Goal: Use online tool/utility: Utilize a website feature to perform a specific function

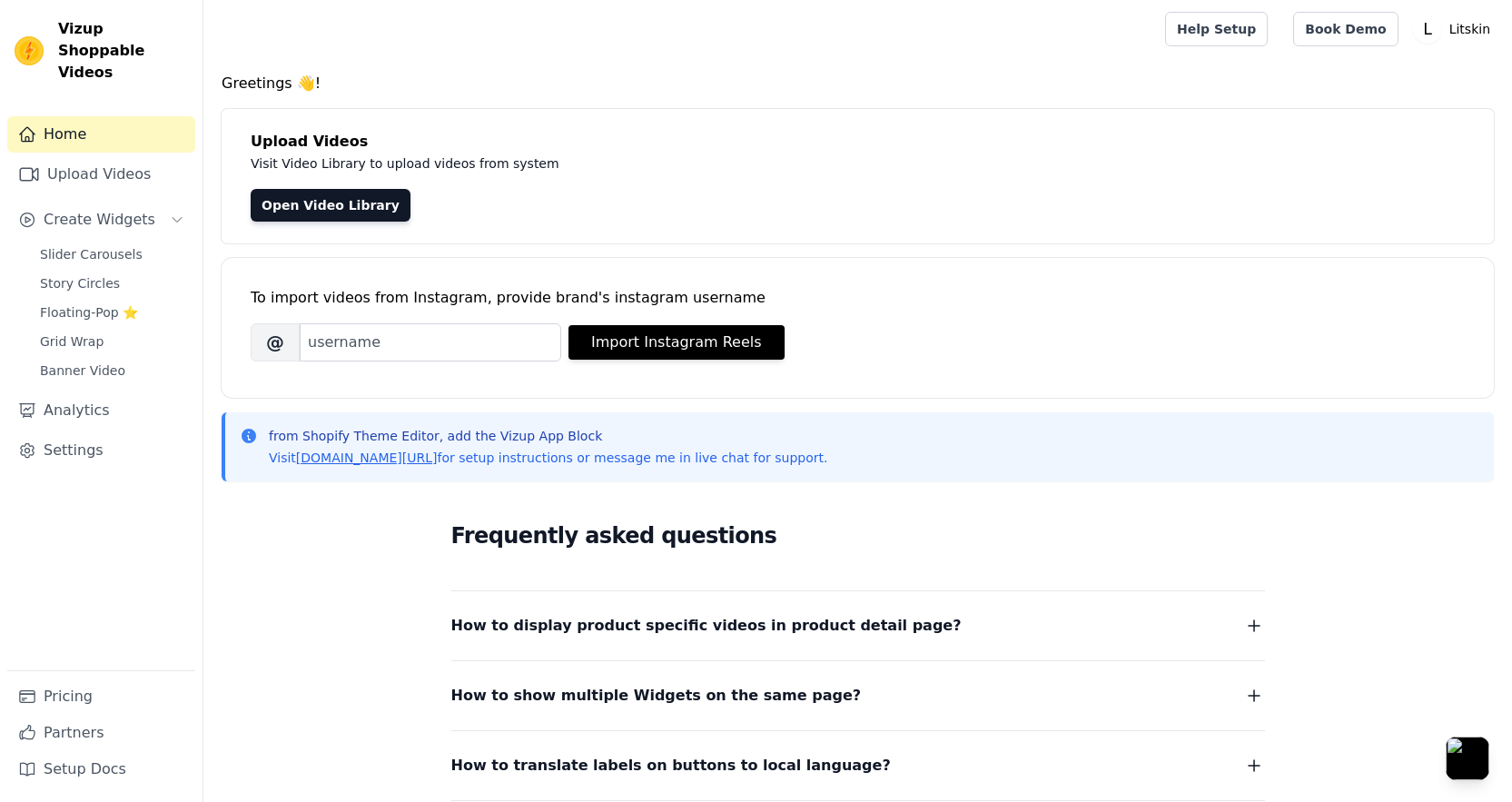
scroll to position [21, 0]
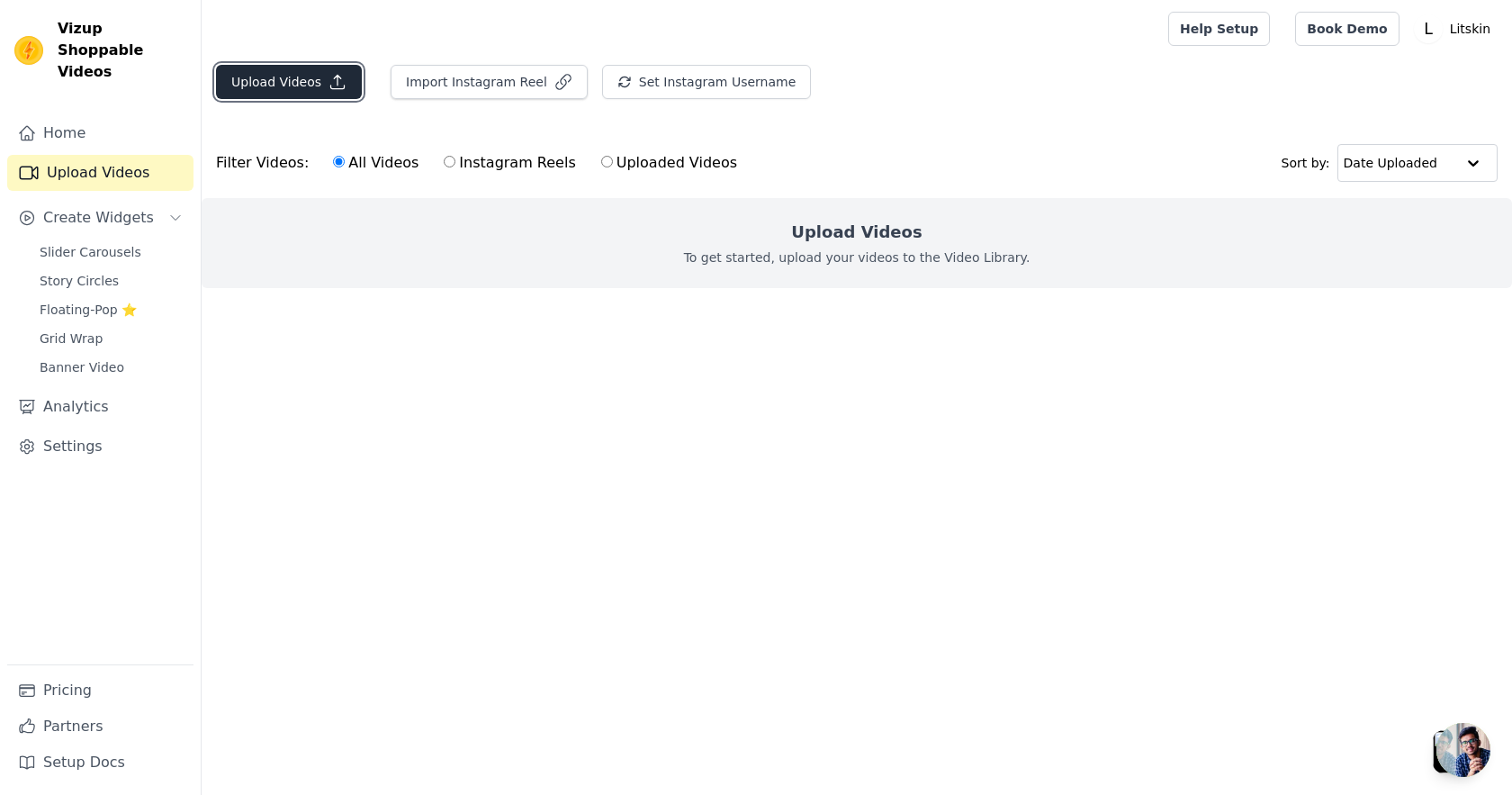
click at [296, 71] on button "Upload Videos" at bounding box center [289, 81] width 146 height 34
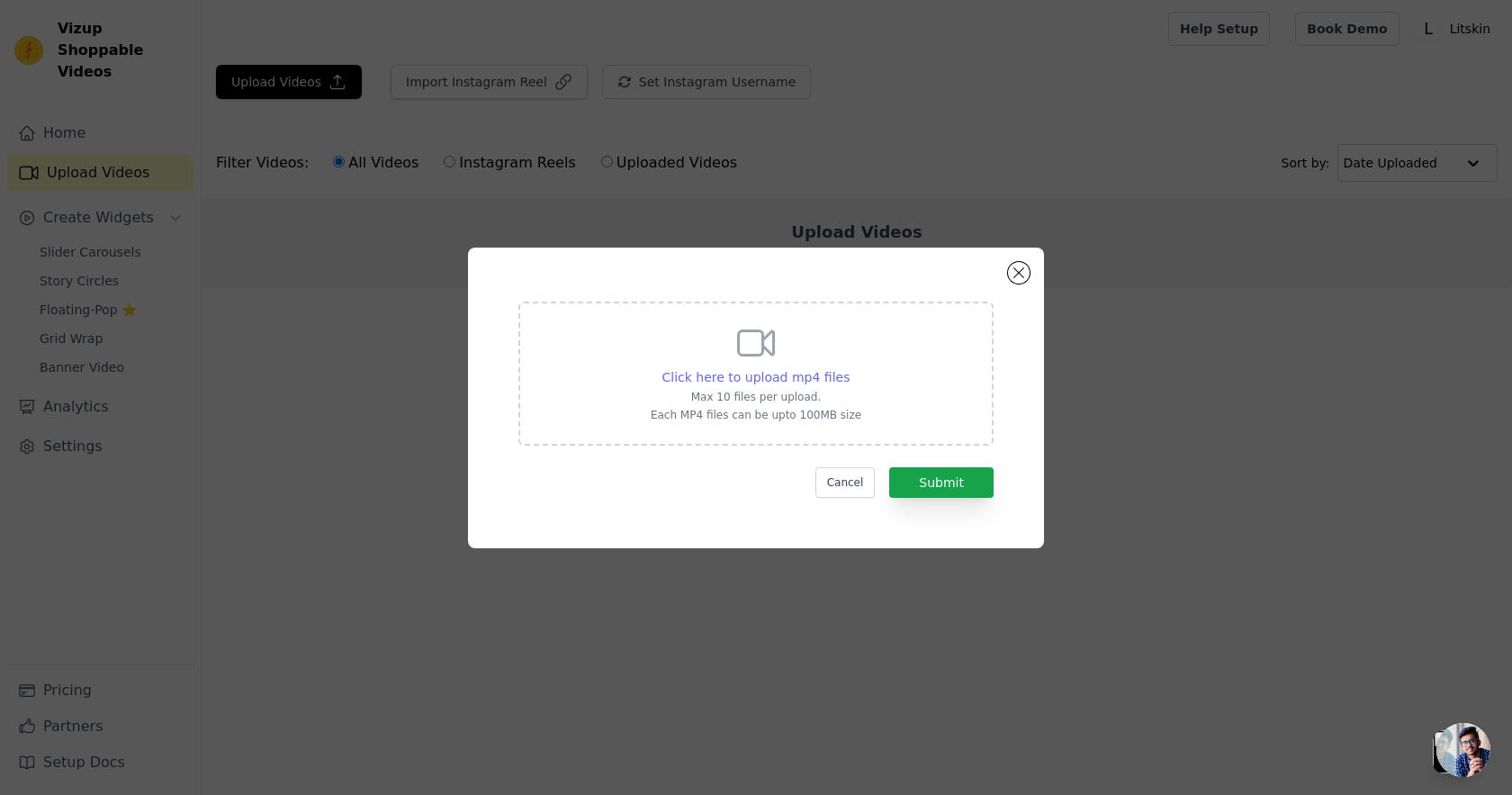
click at [756, 370] on span "Click here to upload mp4 files" at bounding box center [756, 377] width 188 height 15
click at [848, 368] on input "Click here to upload mp4 files Max 10 files per upload. Each MP4 files can be u…" at bounding box center [848, 367] width 1 height 1
type input "C:\fakepath\IMG_2334.mp4"
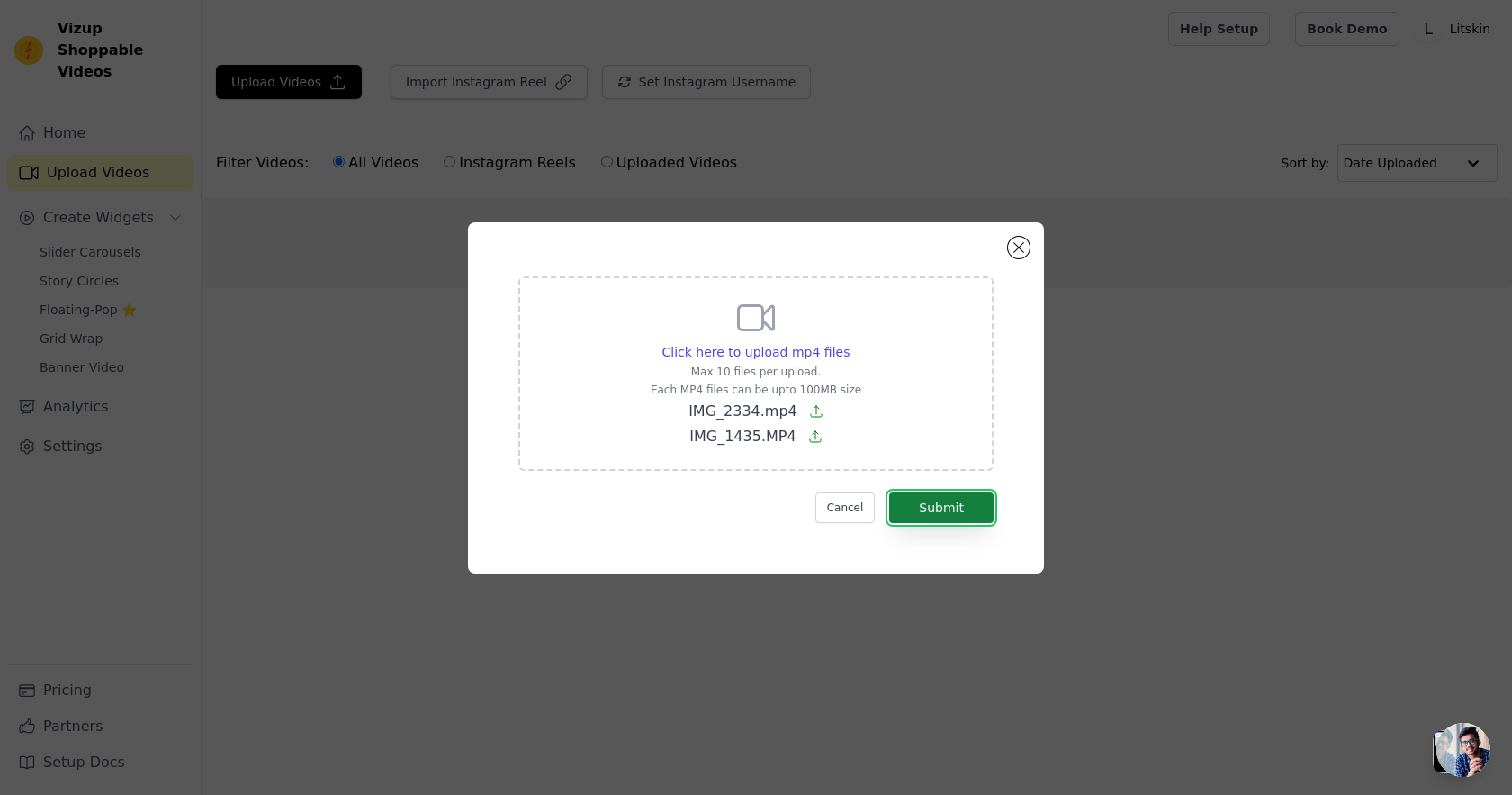
click at [936, 503] on button "Submit" at bounding box center [941, 508] width 104 height 31
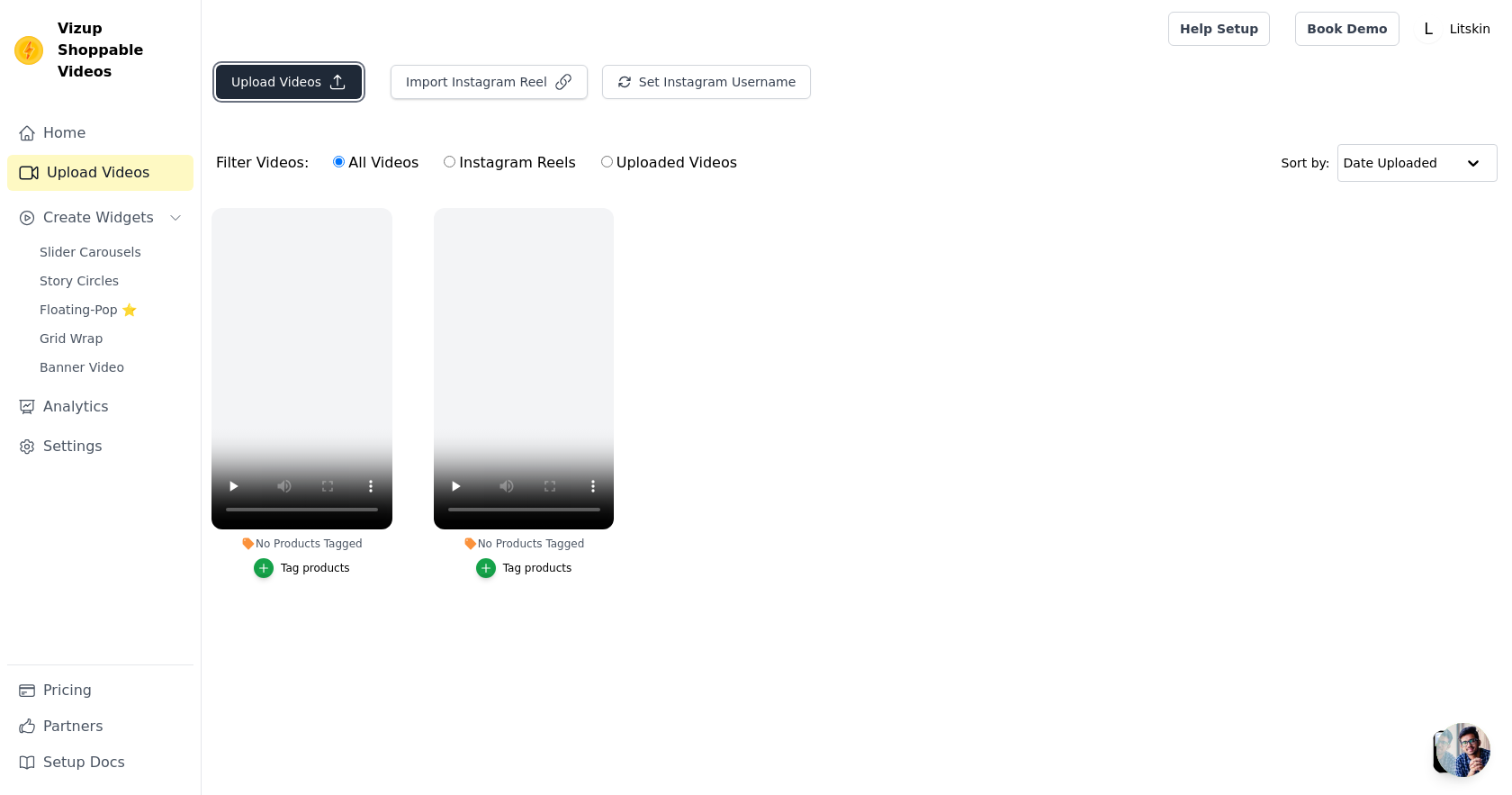
click at [273, 75] on button "Upload Videos" at bounding box center [289, 81] width 146 height 34
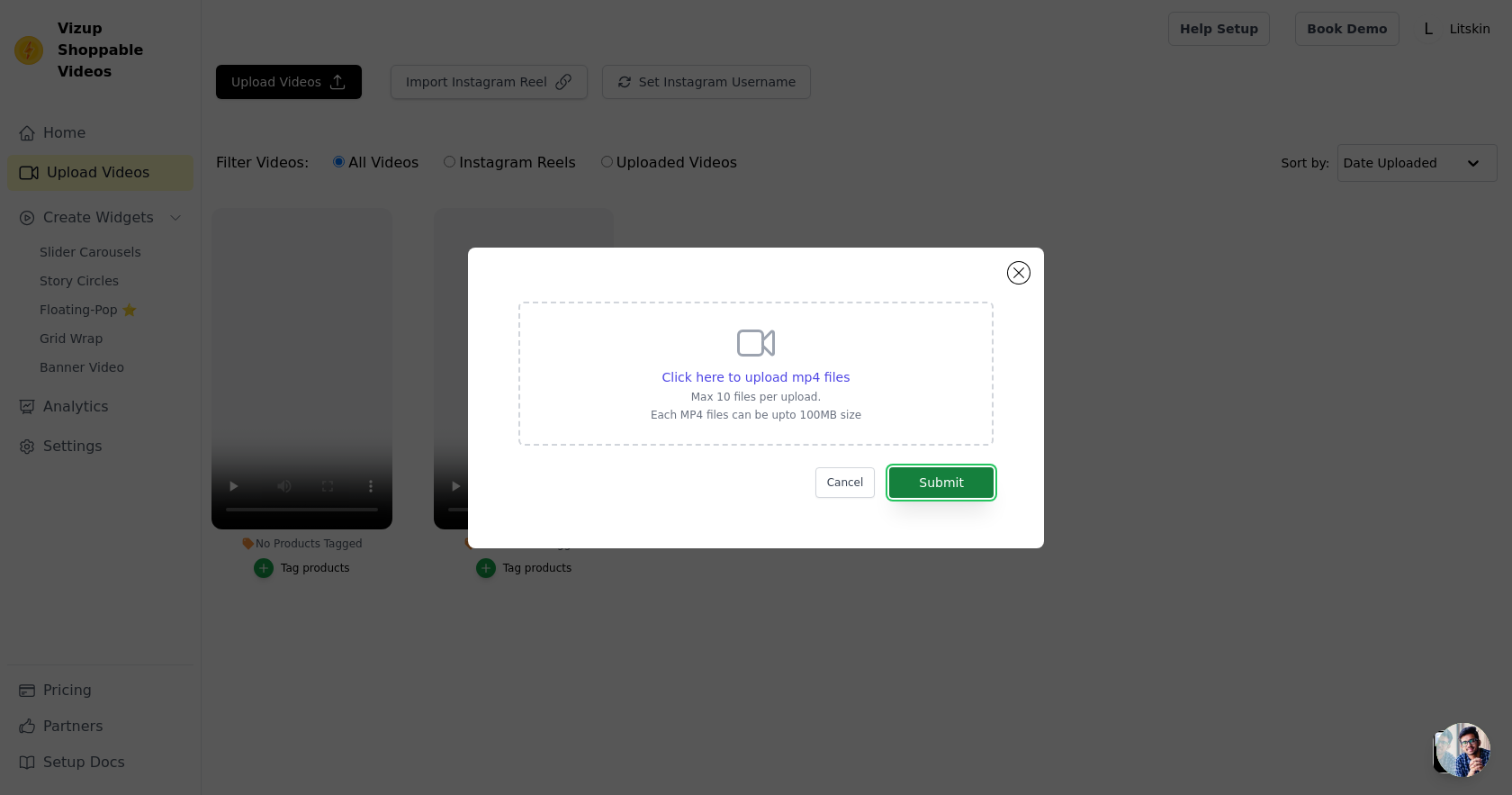
click at [930, 484] on button "Submit" at bounding box center [941, 482] width 104 height 31
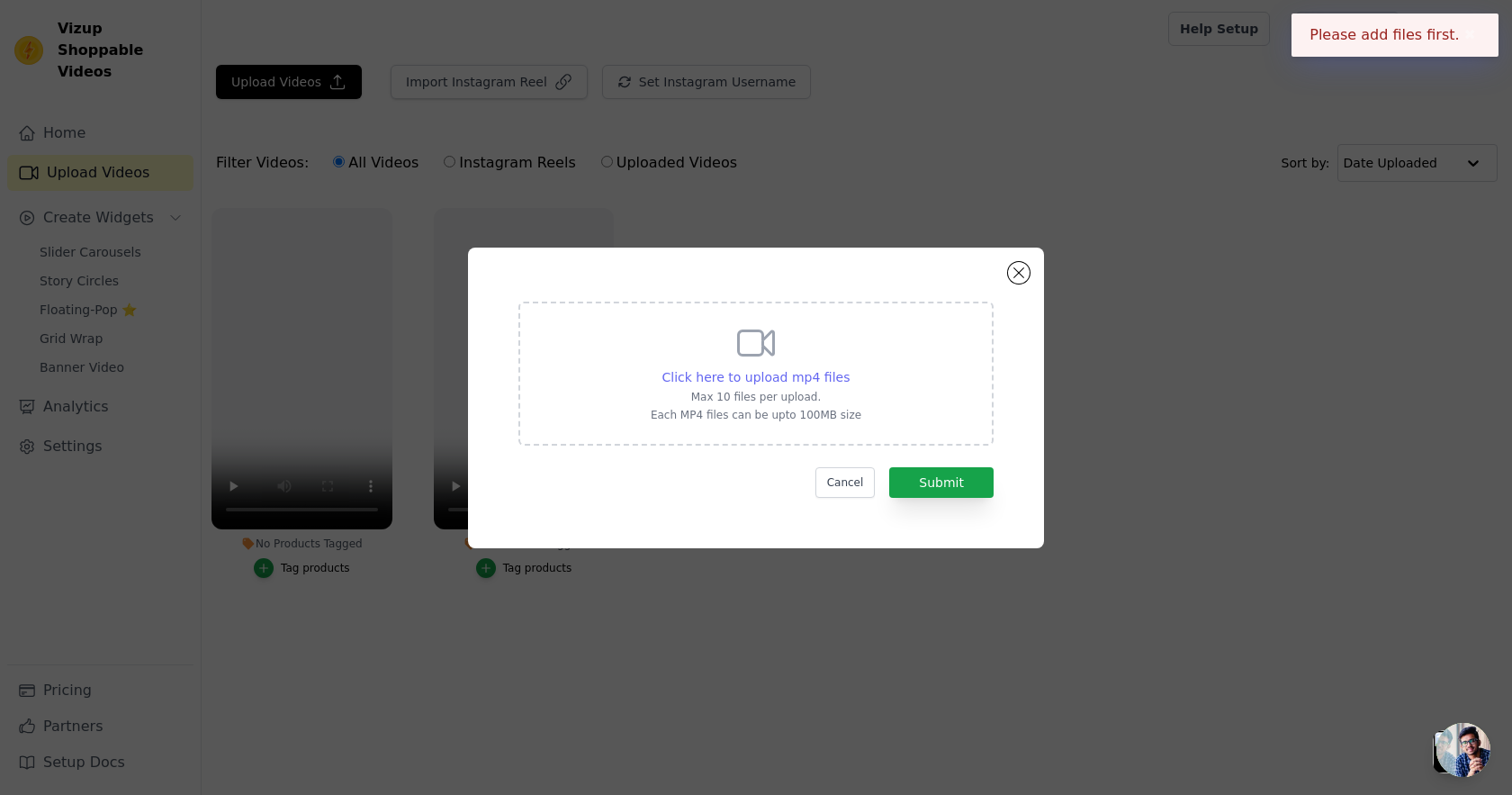
click at [745, 376] on span "Click here to upload mp4 files" at bounding box center [756, 377] width 188 height 15
click at [848, 368] on input "Click here to upload mp4 files Max 10 files per upload. Each MP4 files can be u…" at bounding box center [848, 367] width 1 height 1
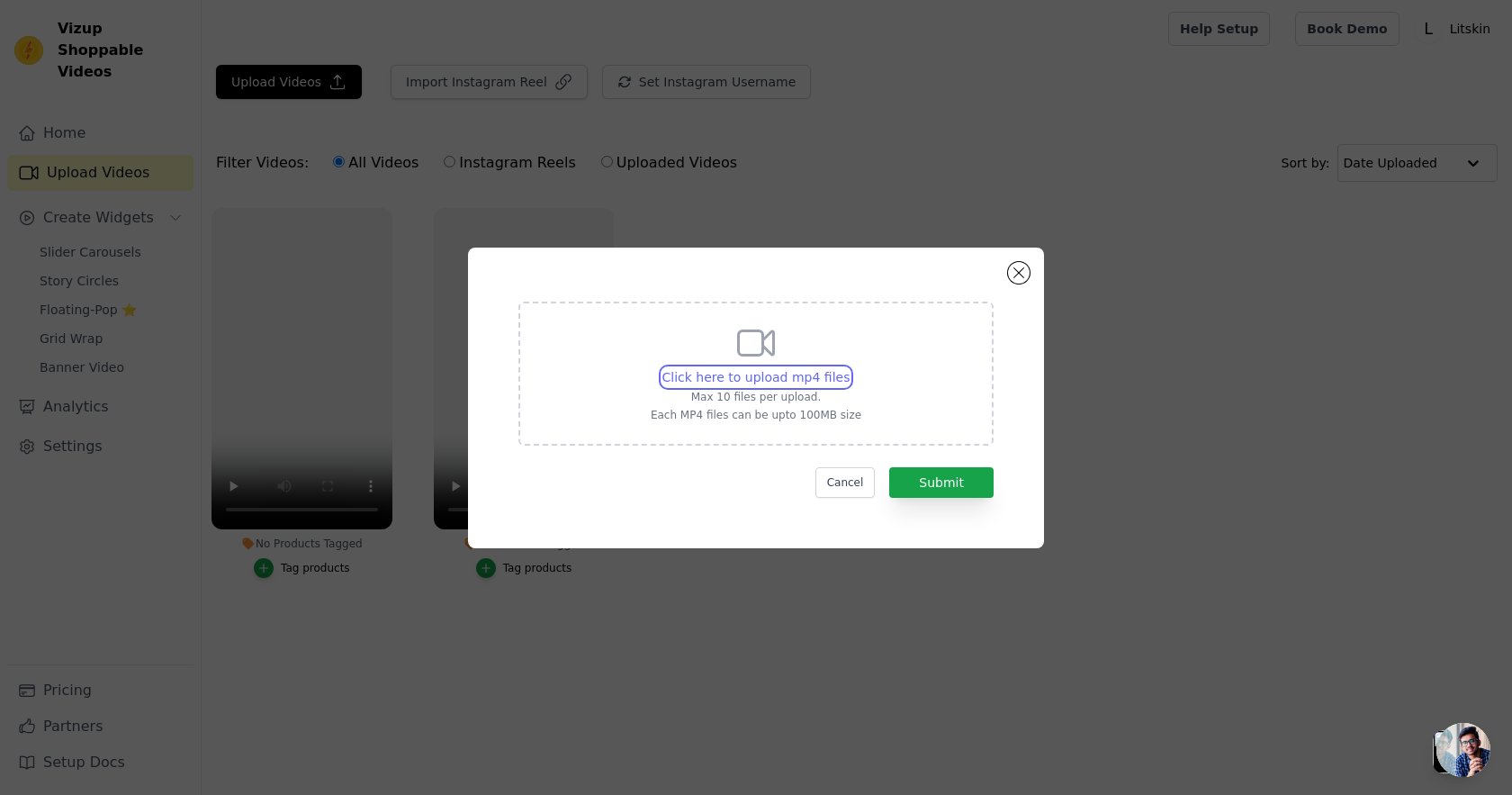
type input "C:\fakepath\IMG_2548.mp4"
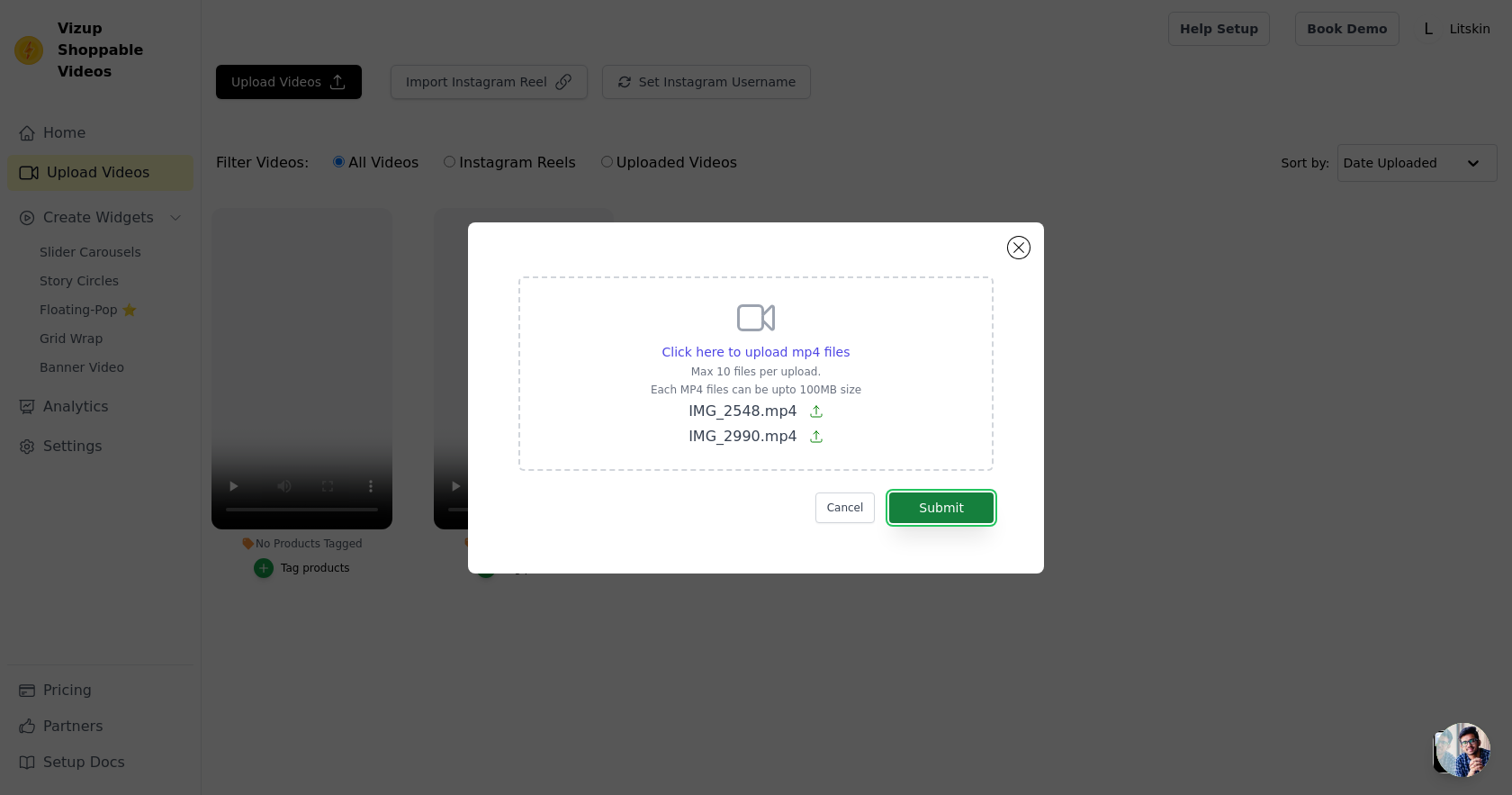
click at [937, 506] on button "Submit" at bounding box center [941, 508] width 104 height 31
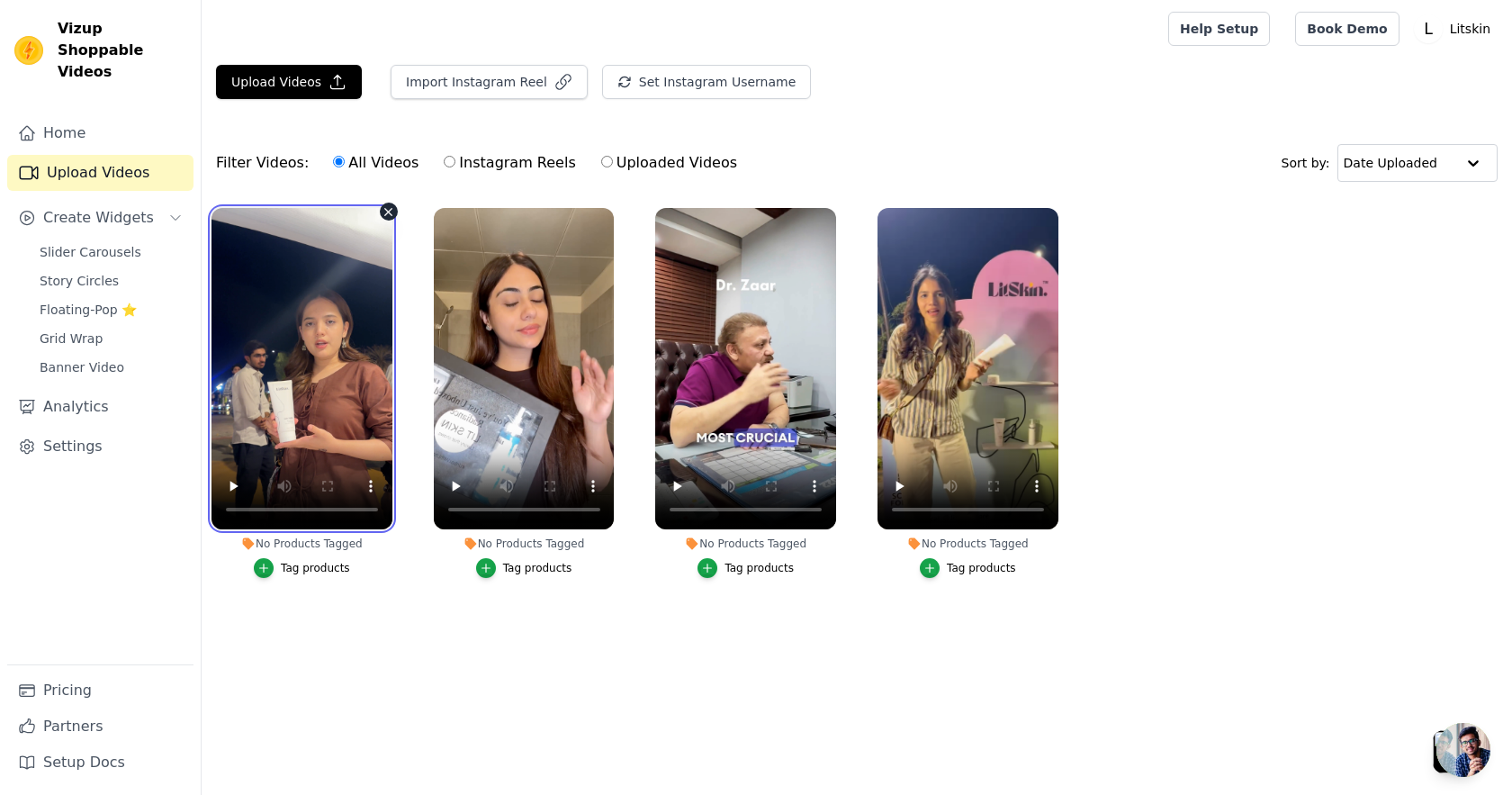
click at [288, 273] on video at bounding box center [302, 369] width 181 height 322
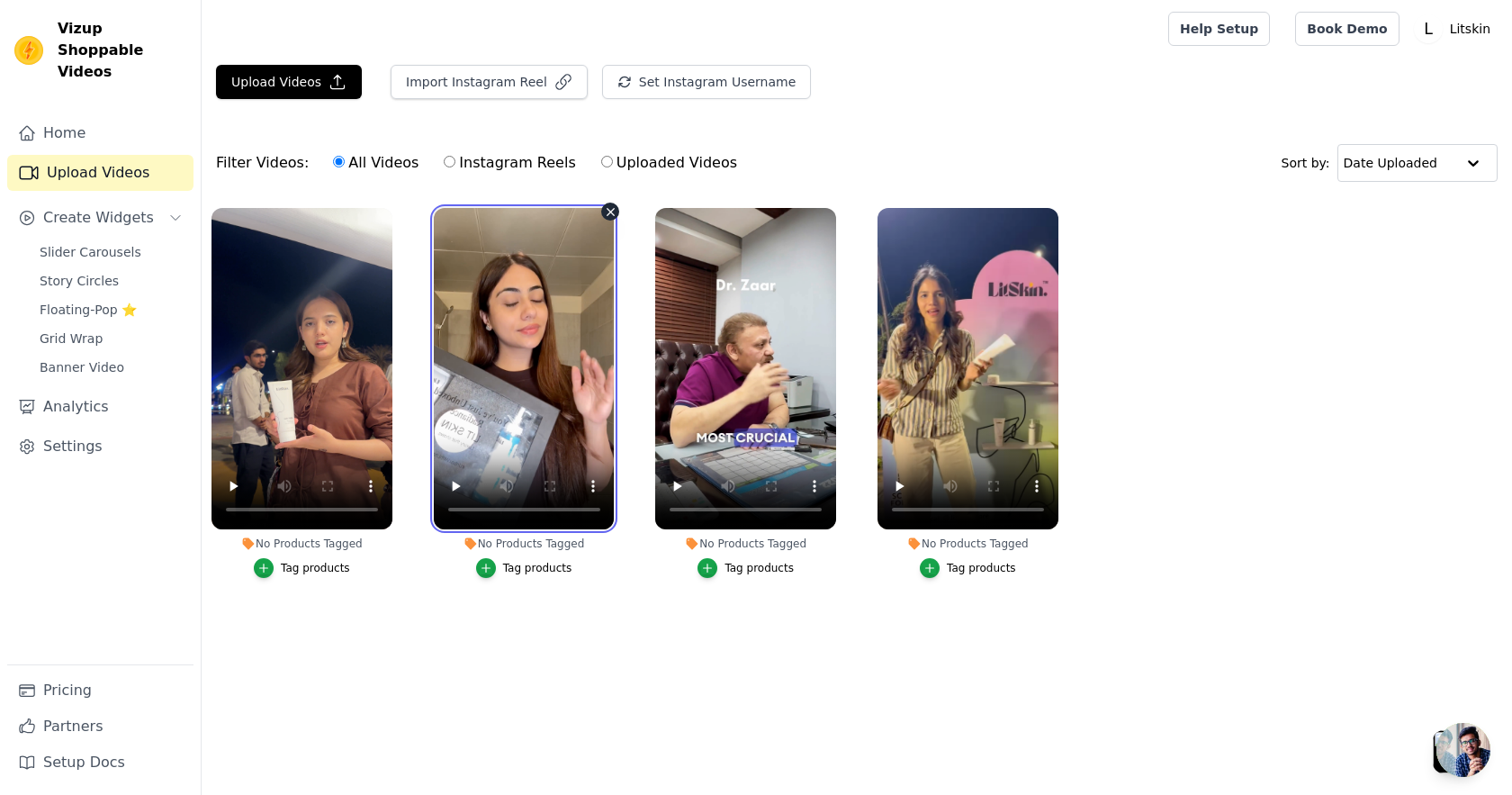
click at [436, 290] on video at bounding box center [524, 369] width 181 height 322
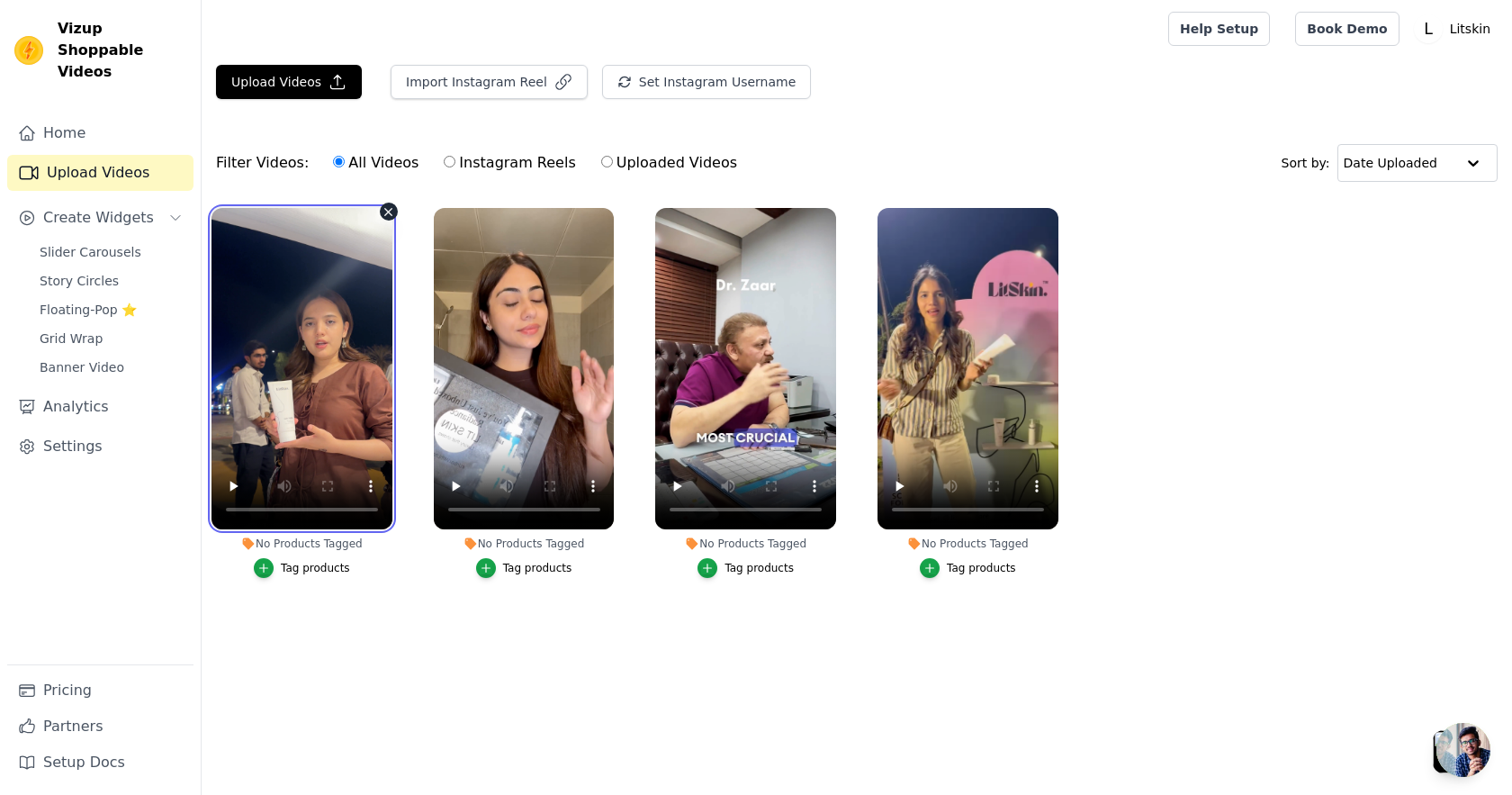
click at [311, 257] on video at bounding box center [302, 369] width 181 height 322
click at [322, 569] on div "Tag products" at bounding box center [315, 569] width 69 height 15
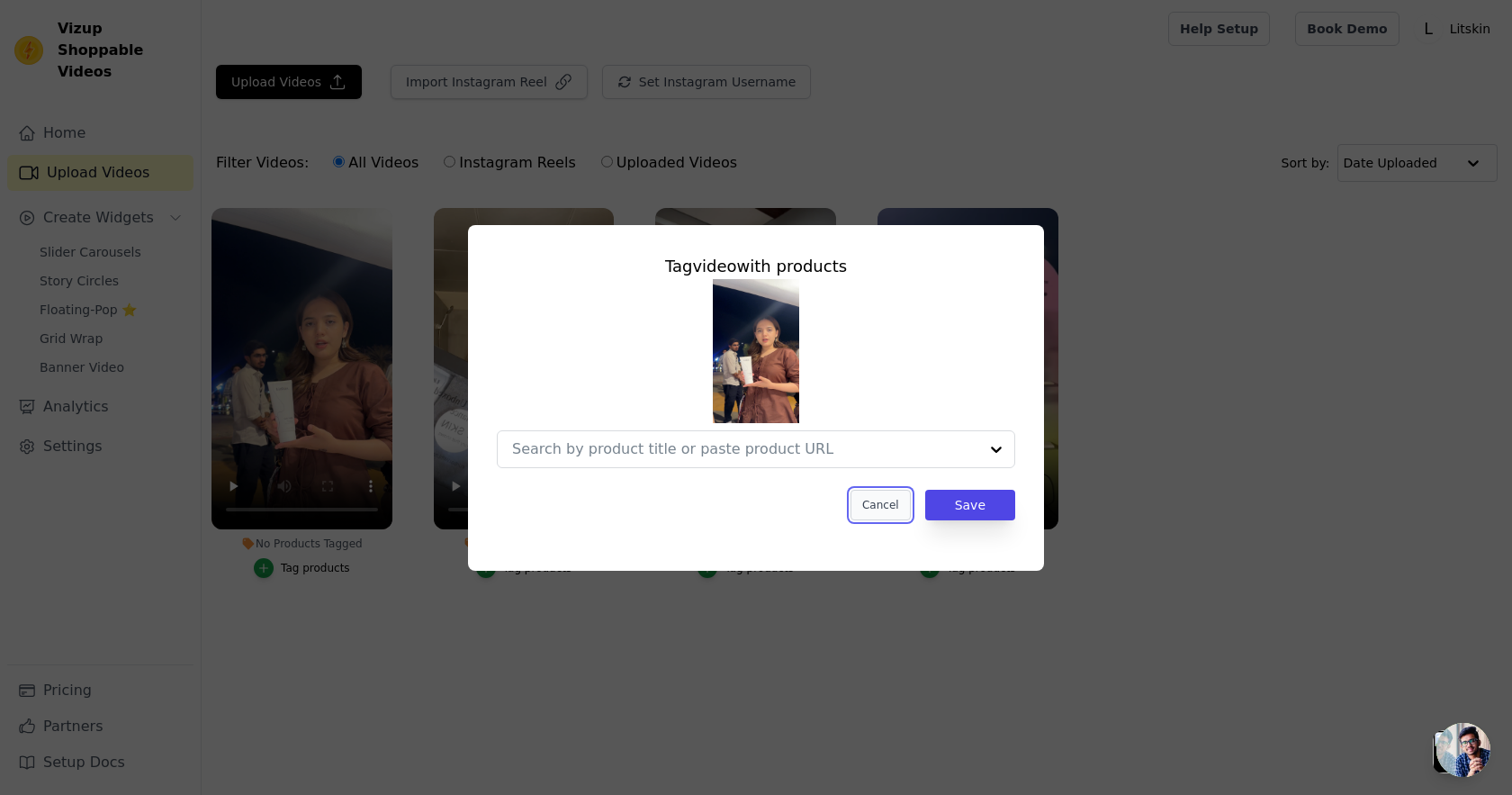
click at [901, 502] on button "Cancel" at bounding box center [880, 505] width 60 height 31
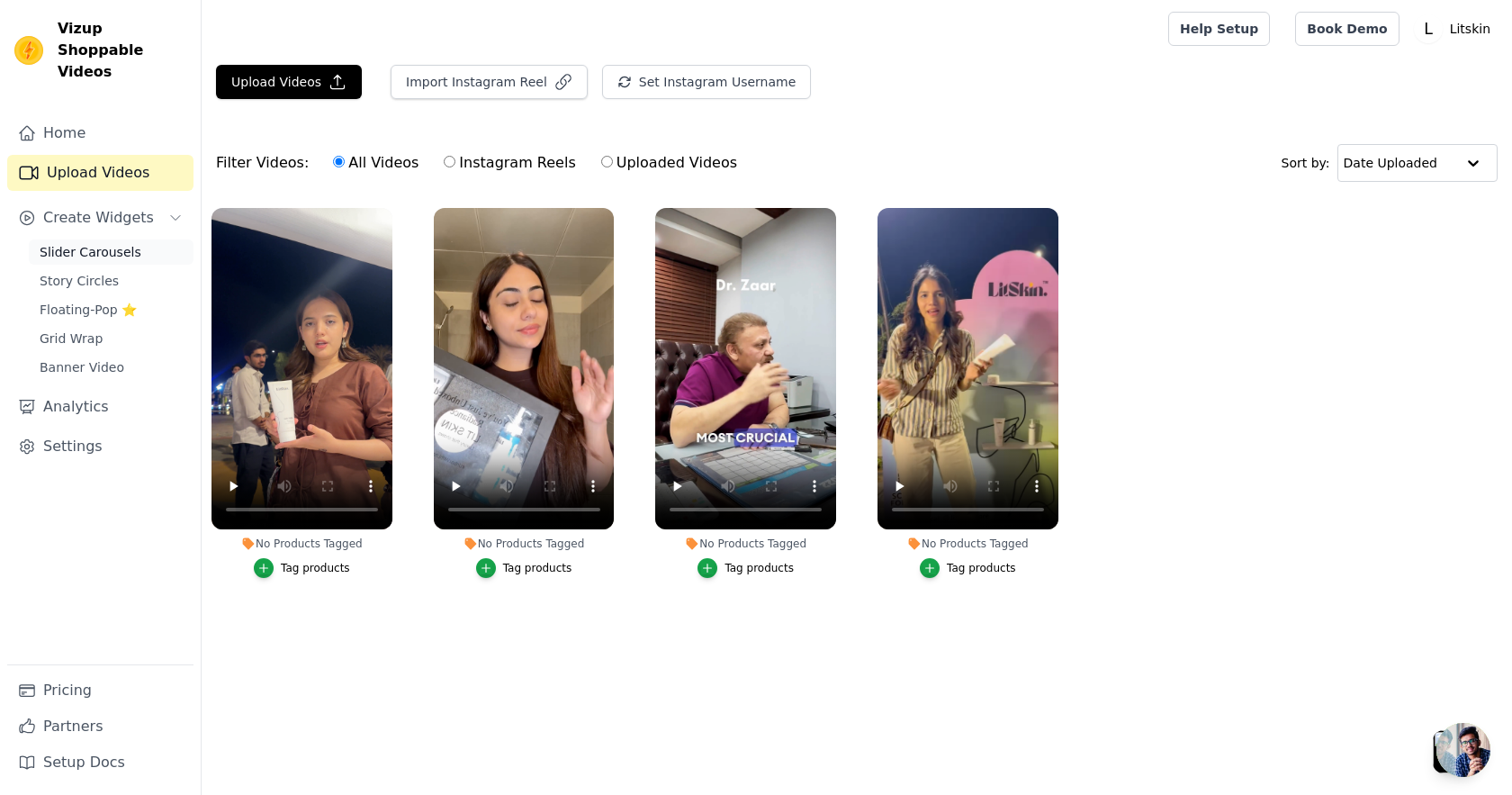
click at [94, 239] on link "Slider Carousels" at bounding box center [111, 251] width 165 height 25
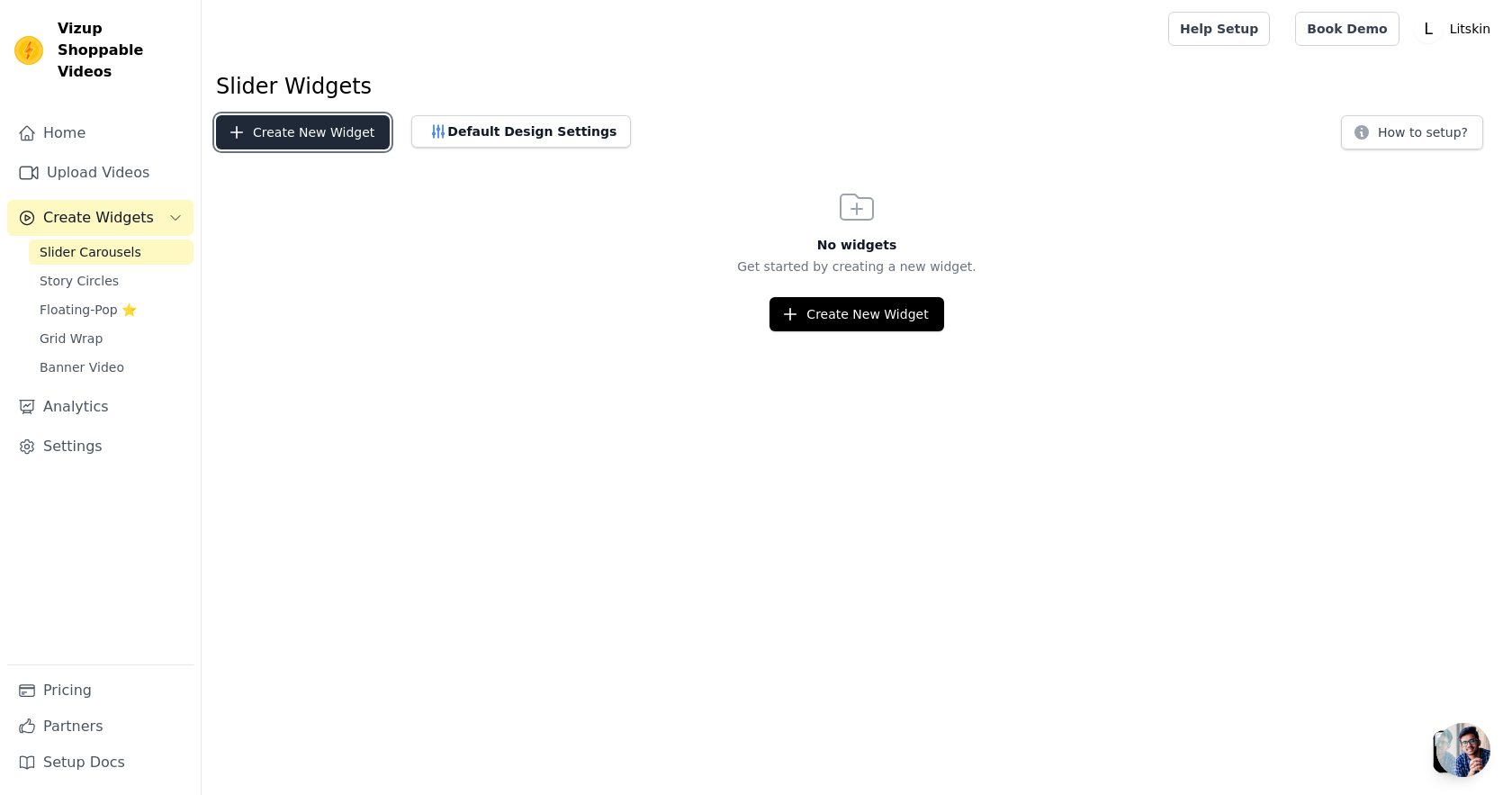
click at [290, 128] on button "Create New Widget" at bounding box center [303, 132] width 174 height 34
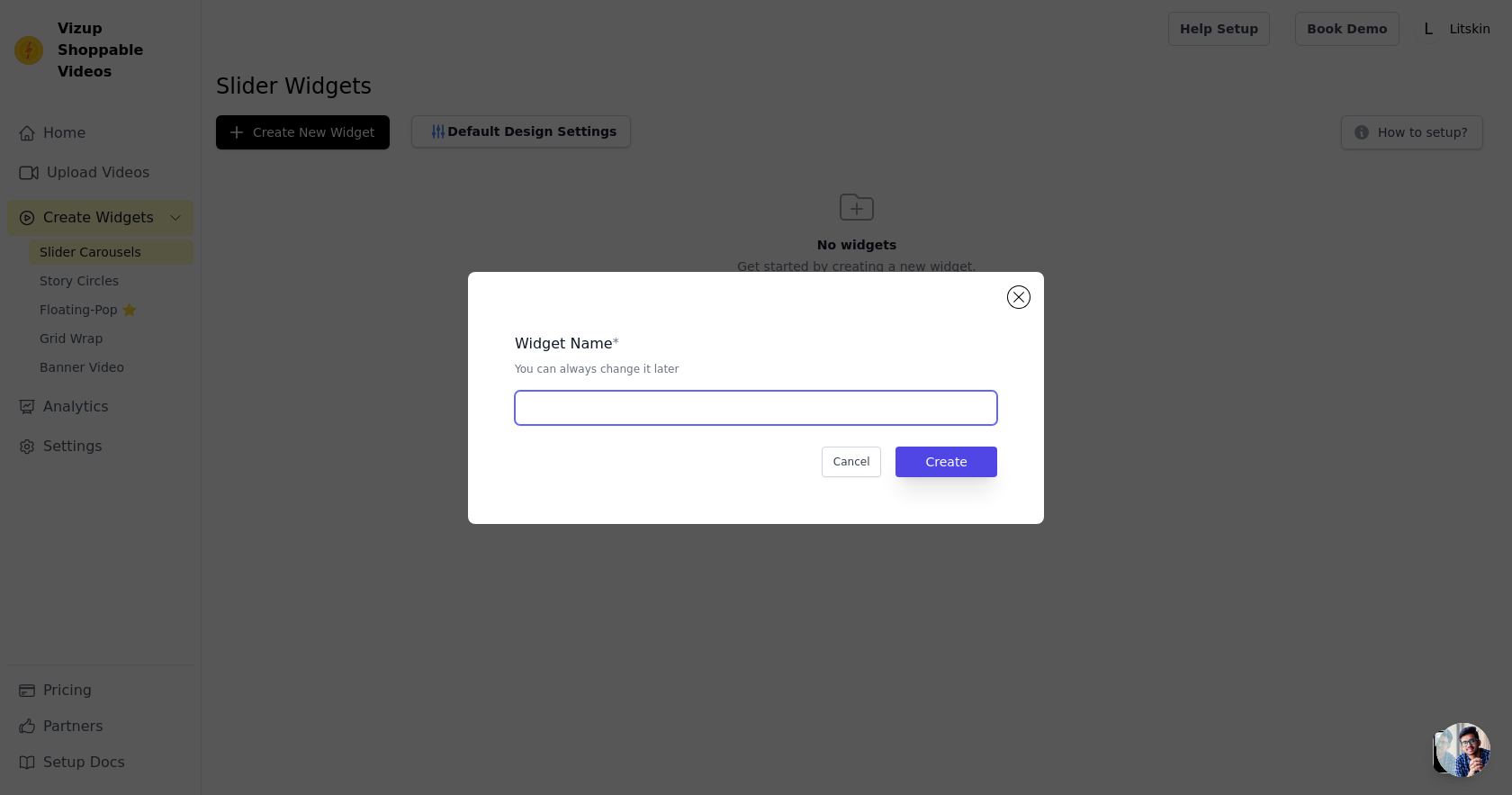
click at [738, 399] on input "text" at bounding box center [756, 408] width 482 height 34
type input "Influencer videos"
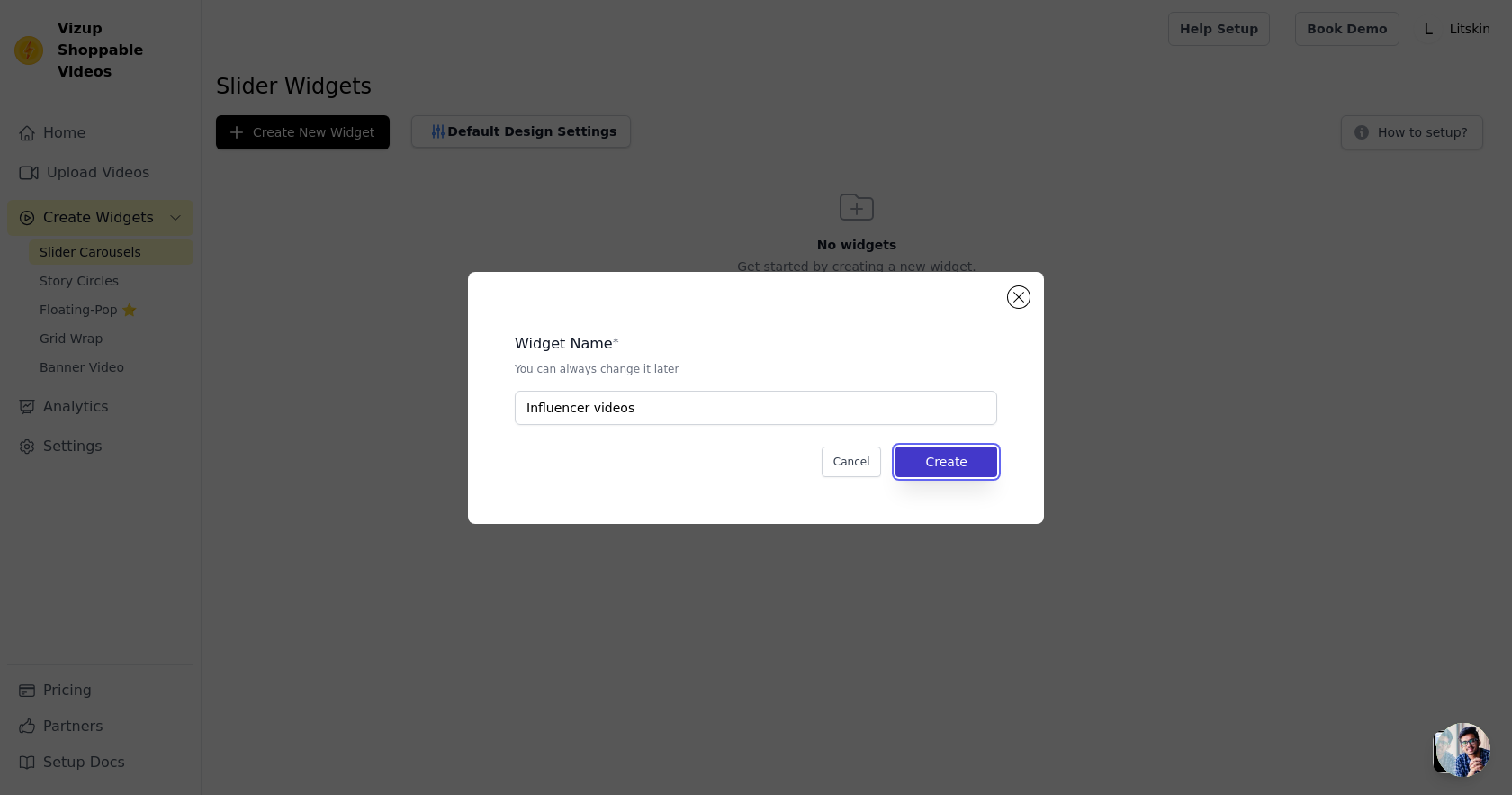
click at [940, 446] on button "Create" at bounding box center [946, 461] width 102 height 31
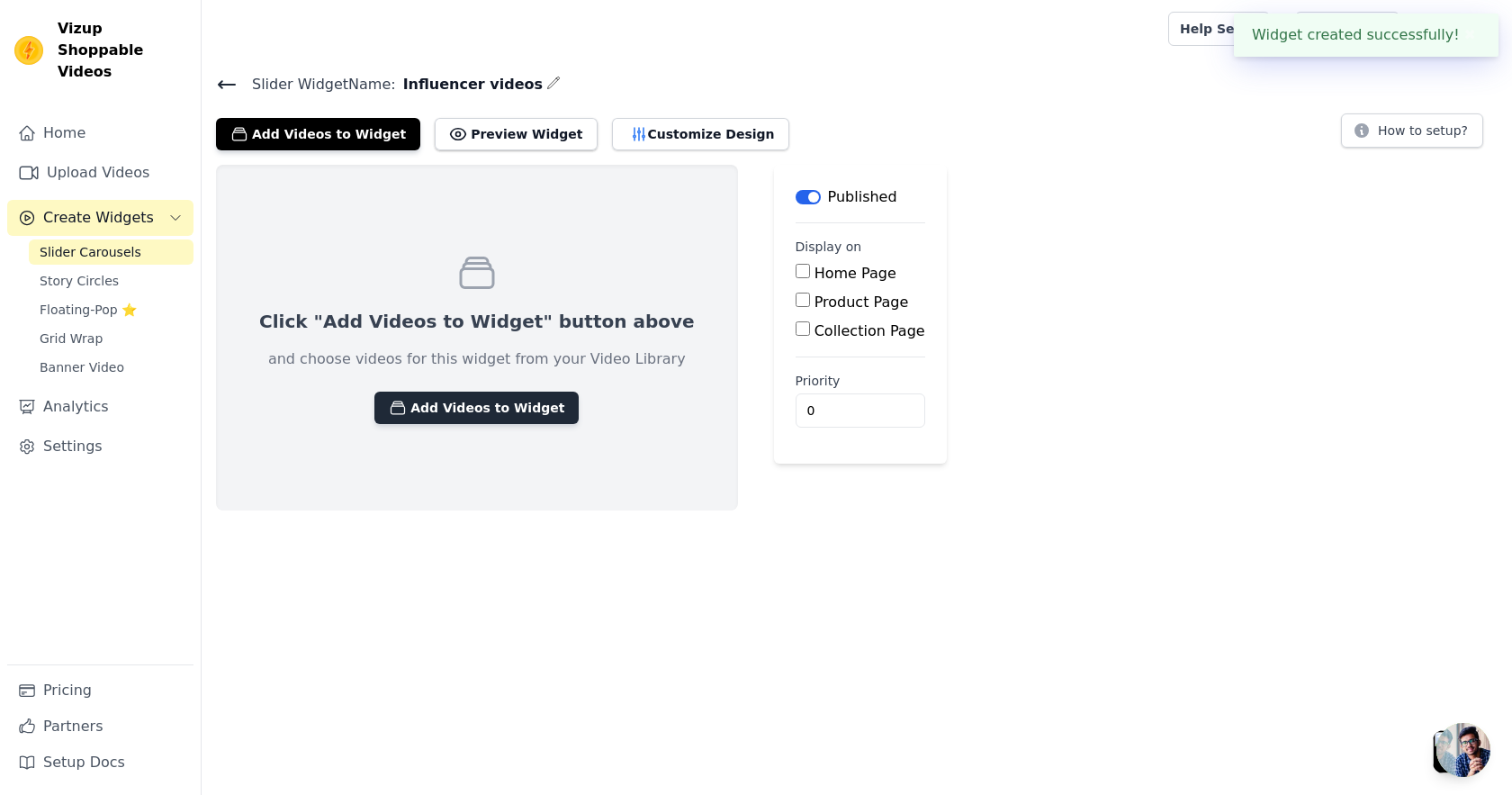
click at [437, 410] on button "Add Videos to Widget" at bounding box center [476, 408] width 204 height 32
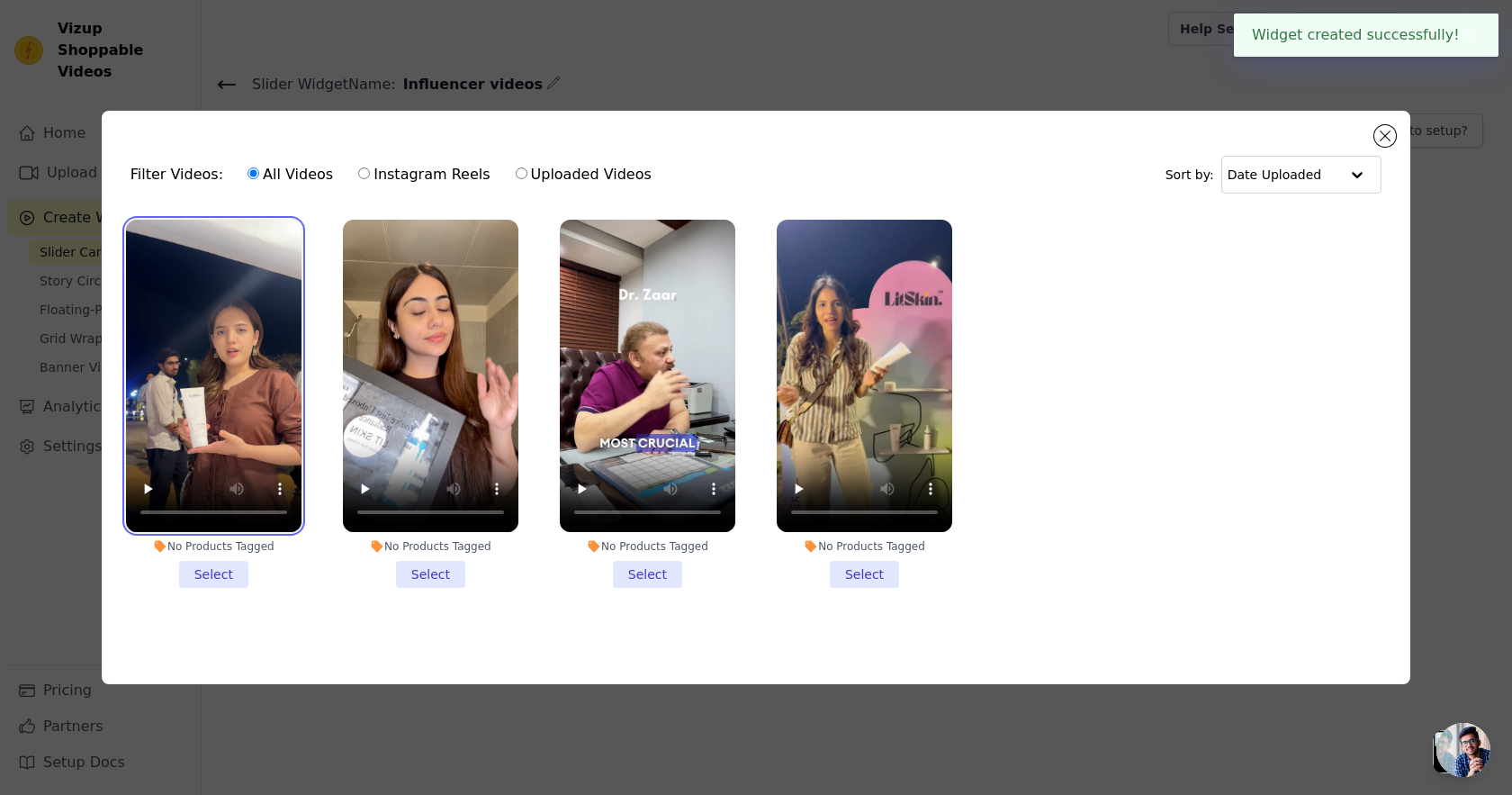
click at [245, 338] on video at bounding box center [213, 376] width 176 height 312
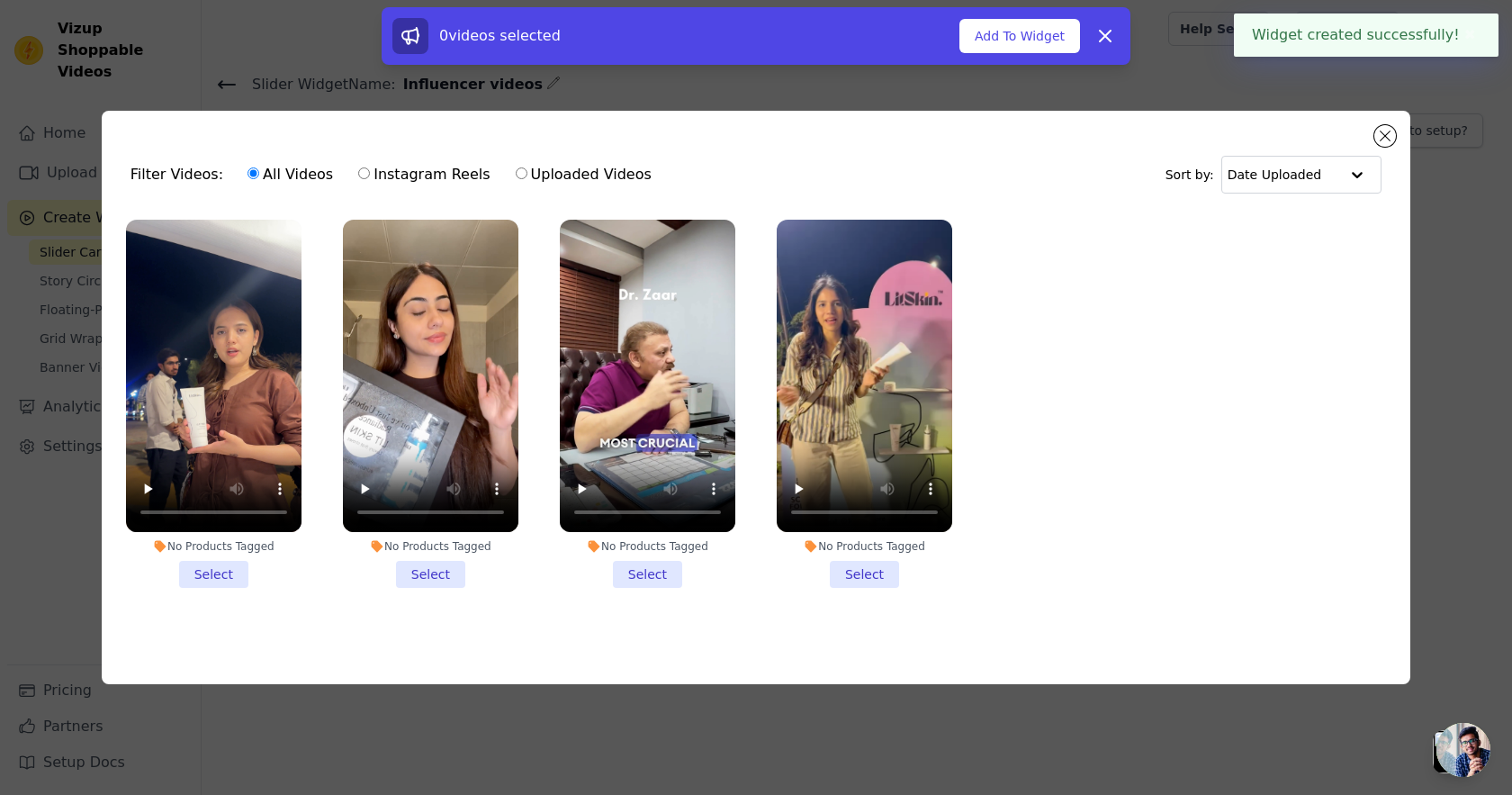
click at [222, 574] on li "No Products Tagged Select" at bounding box center [213, 404] width 176 height 368
click at [0, 0] on input "No Products Tagged Select" at bounding box center [0, 0] width 0 height 0
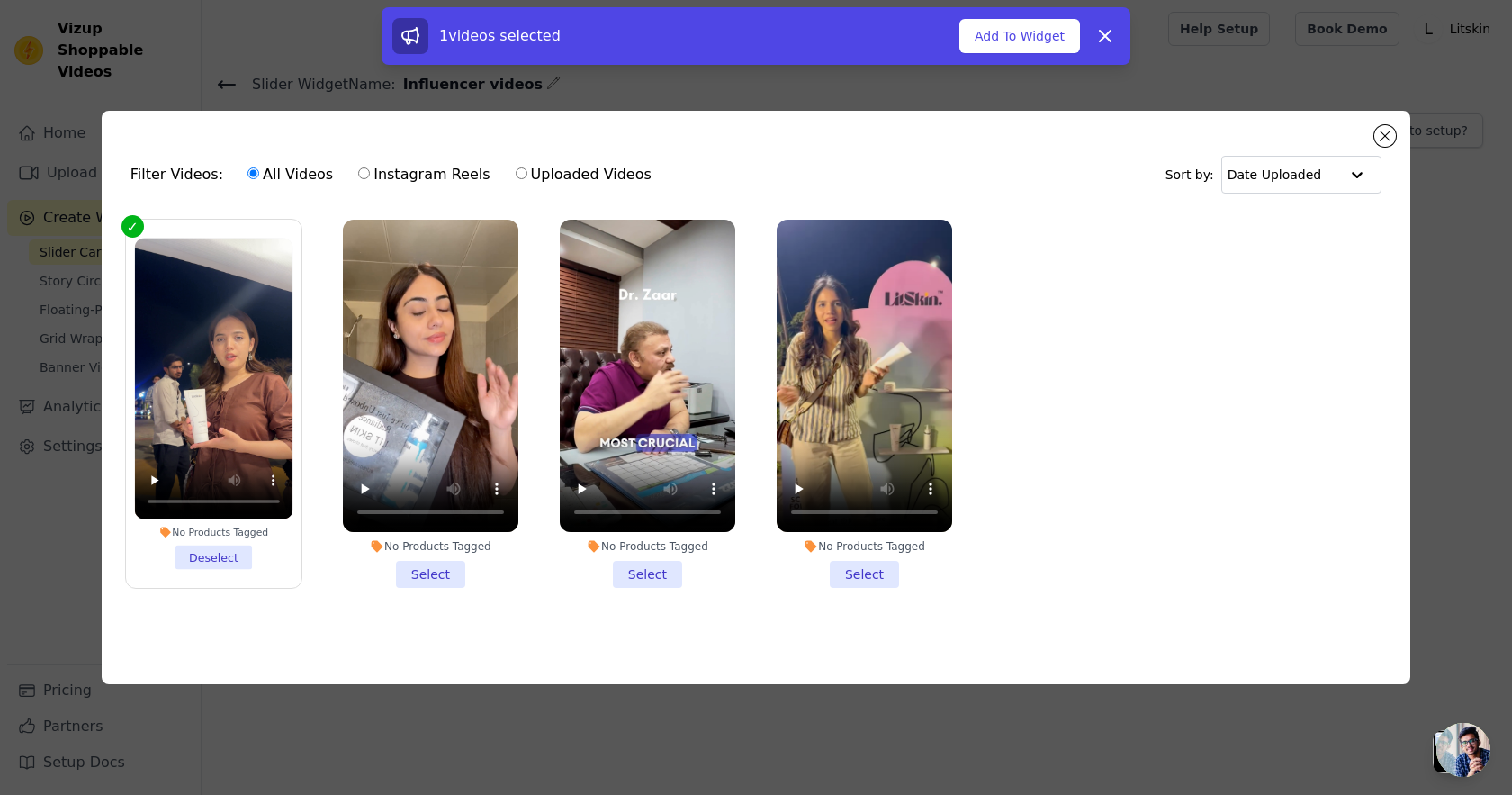
click at [467, 561] on li "No Products Tagged Select" at bounding box center [431, 404] width 176 height 368
click at [0, 0] on input "No Products Tagged Select" at bounding box center [0, 0] width 0 height 0
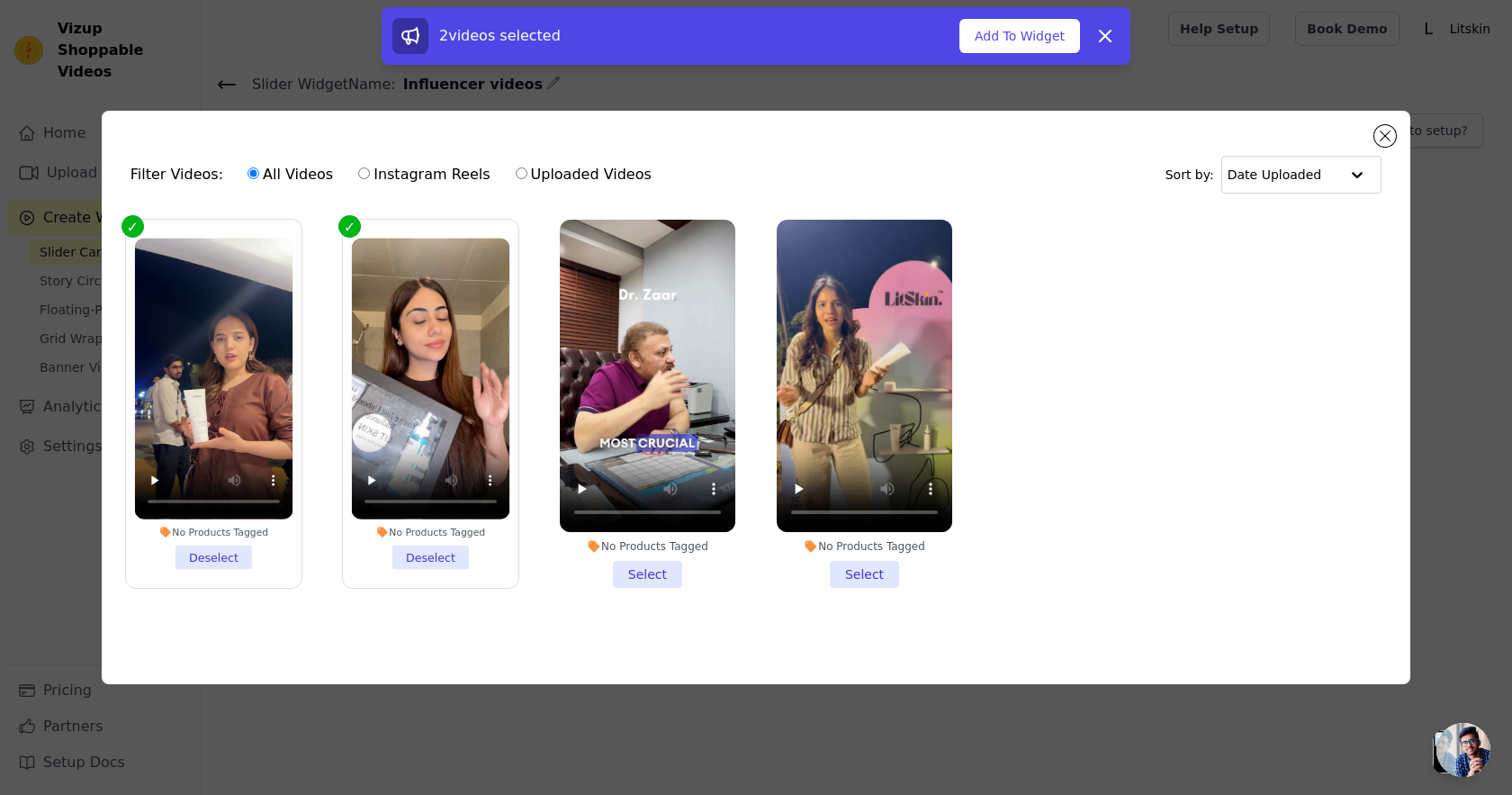
click at [669, 556] on li "No Products Tagged Select" at bounding box center [648, 404] width 176 height 368
click at [0, 0] on input "No Products Tagged Select" at bounding box center [0, 0] width 0 height 0
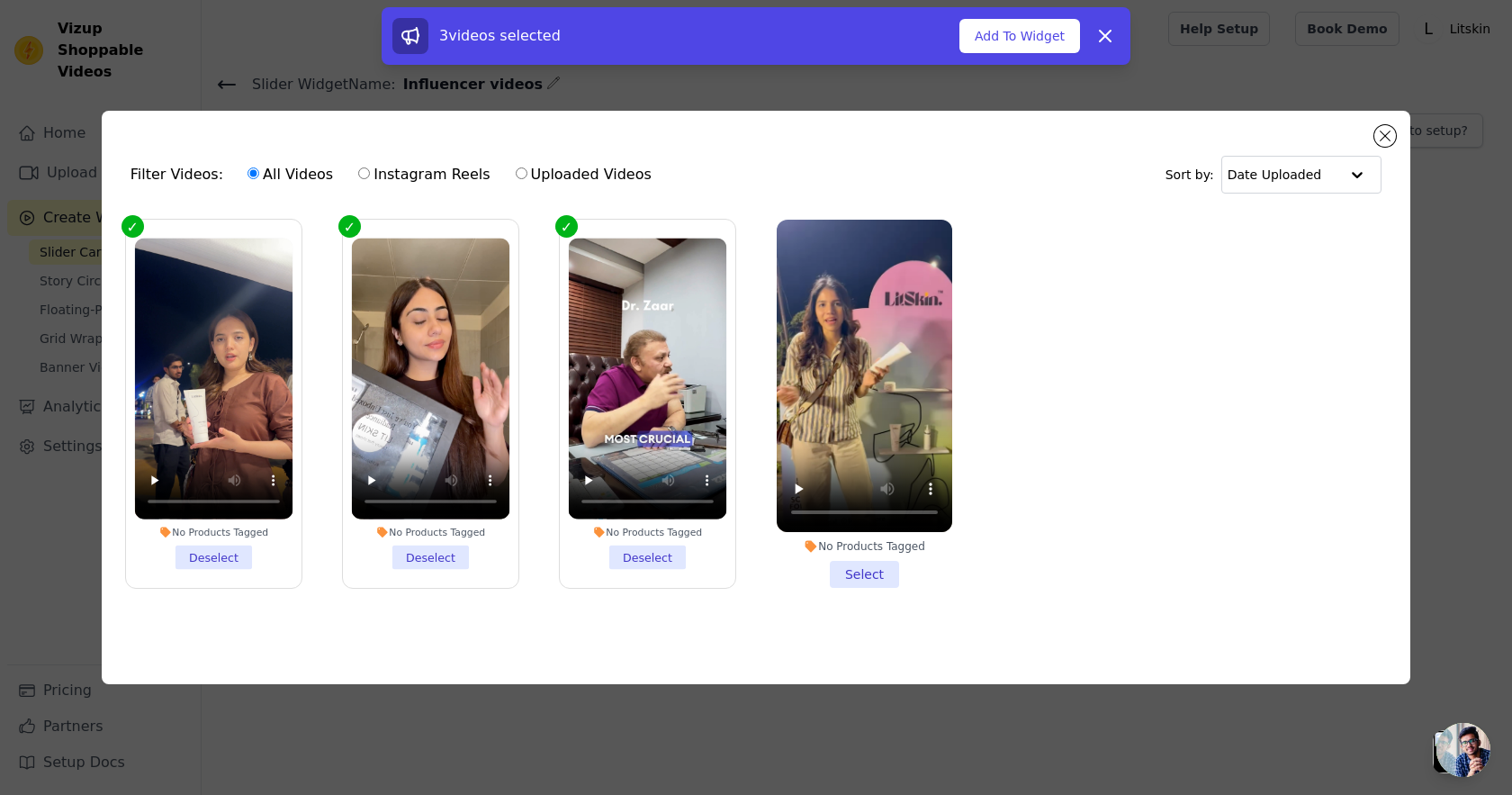
click at [882, 571] on li "No Products Tagged Select" at bounding box center [864, 404] width 176 height 368
click at [0, 0] on input "No Products Tagged Select" at bounding box center [0, 0] width 0 height 0
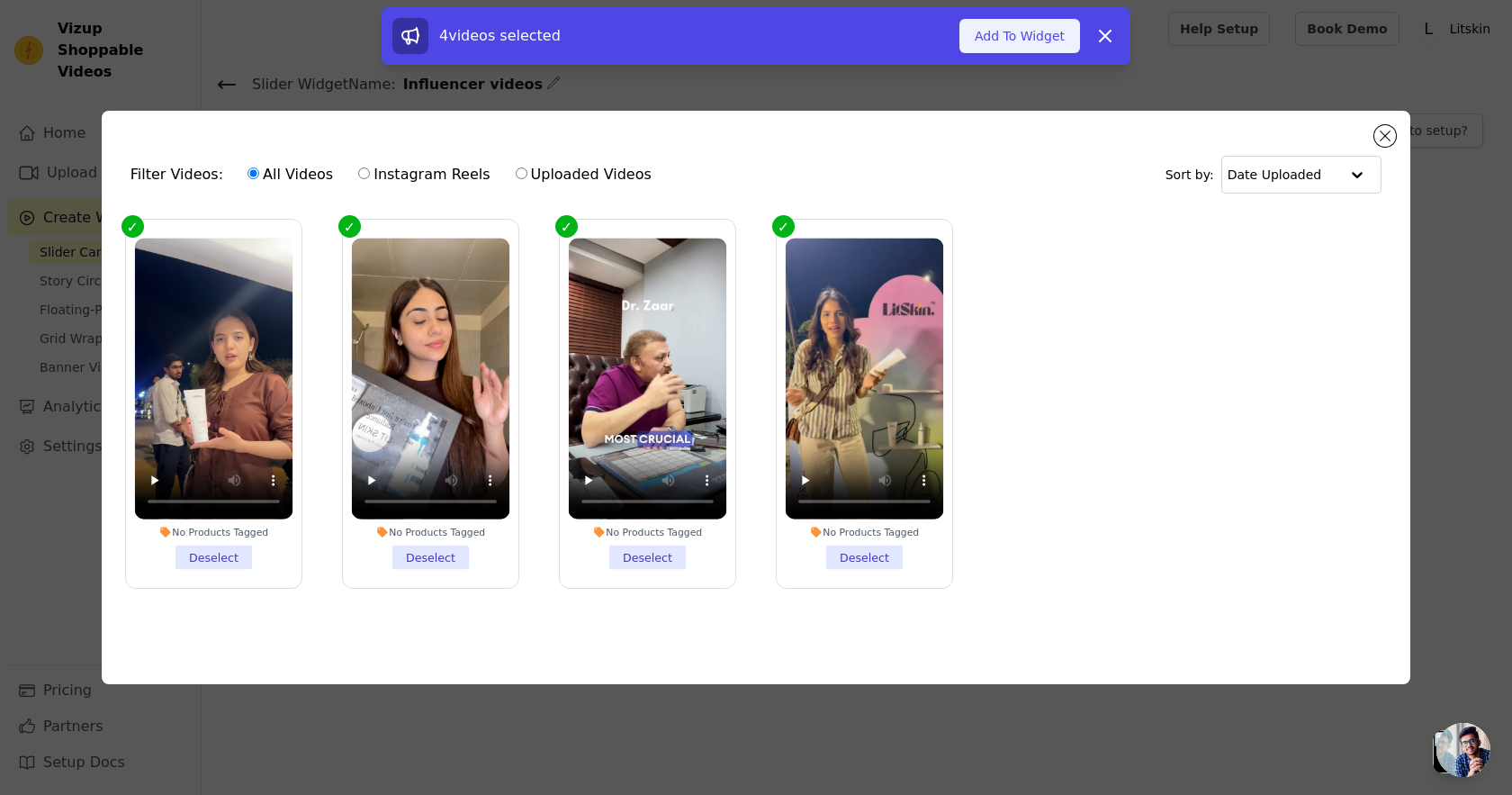
click at [1007, 33] on button "Add To Widget" at bounding box center [1019, 35] width 120 height 34
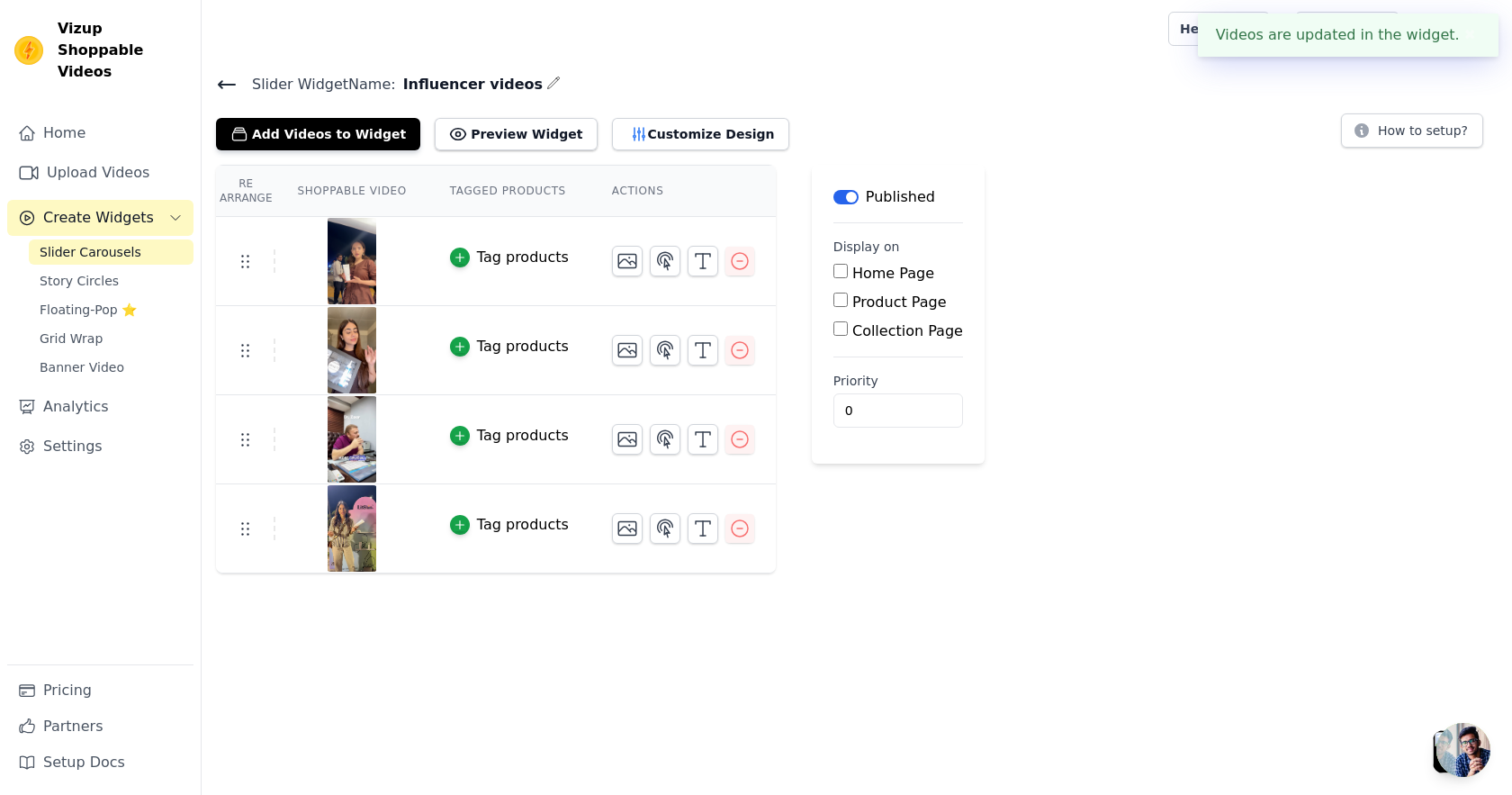
click at [869, 279] on label "Home Page" at bounding box center [893, 273] width 82 height 17
click at [847, 278] on input "Home Page" at bounding box center [841, 271] width 15 height 15
checkbox input "true"
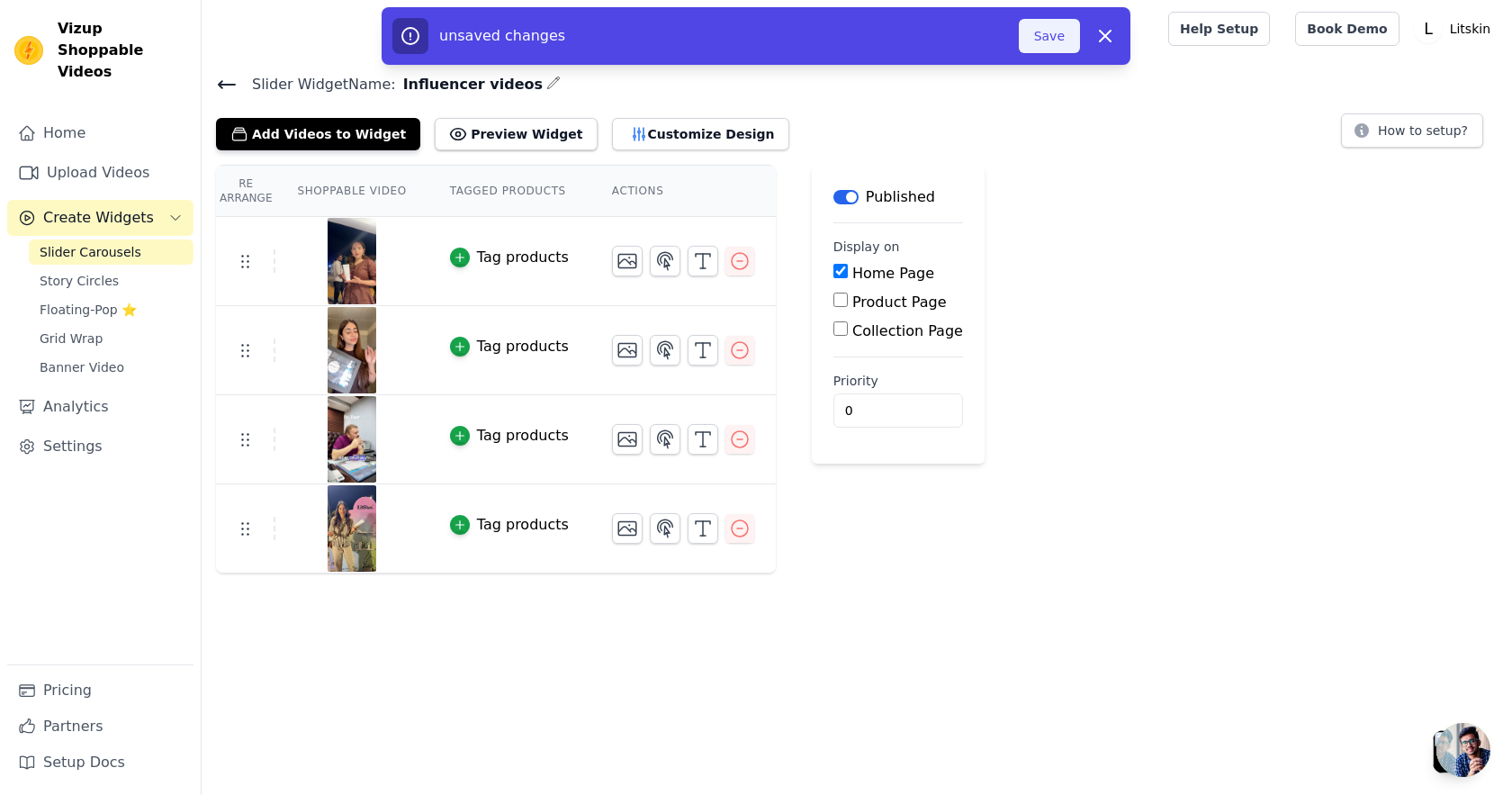
click at [1043, 46] on button "Save" at bounding box center [1049, 35] width 61 height 34
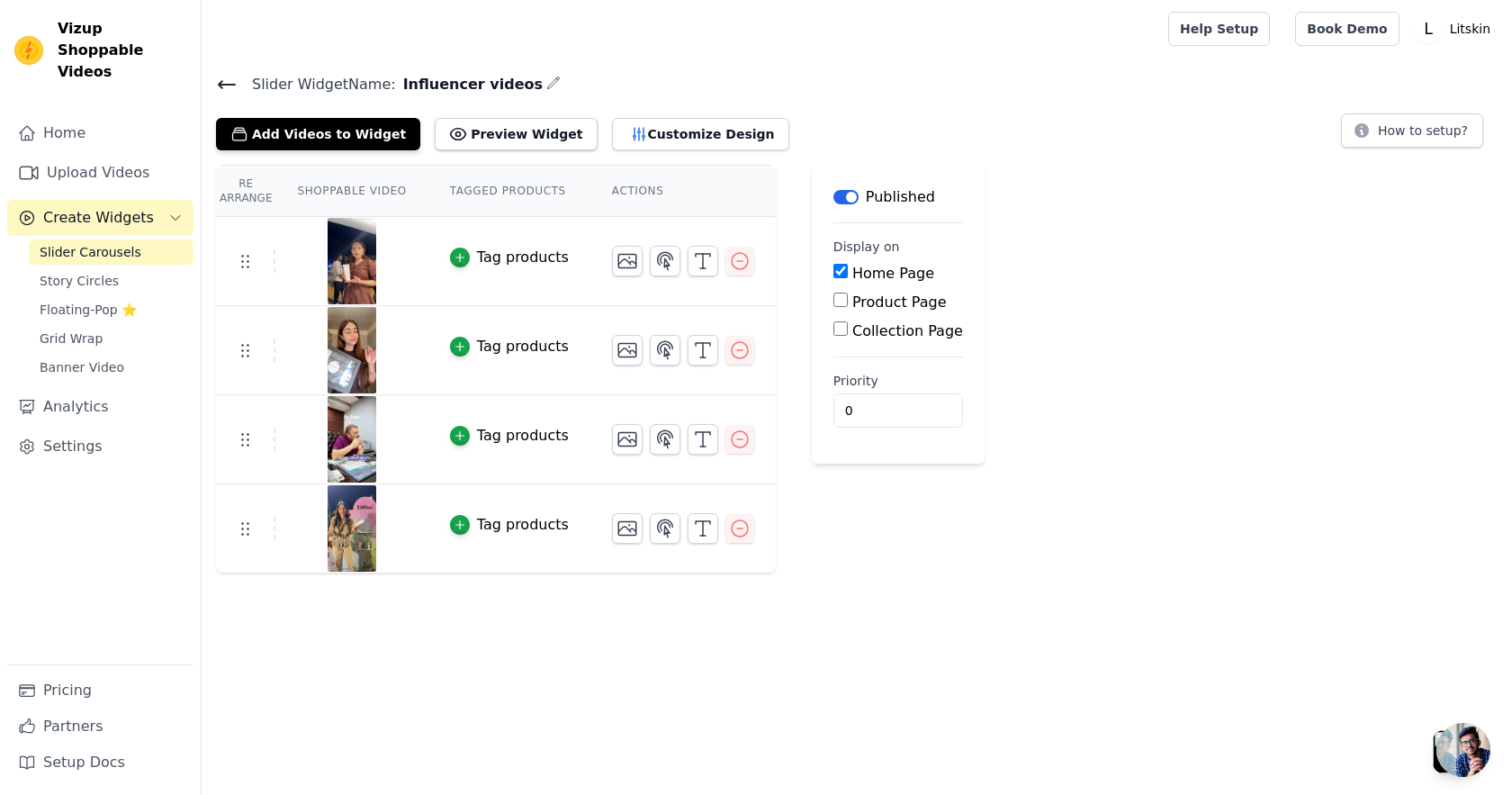
click at [870, 307] on label "Product Page" at bounding box center [899, 301] width 94 height 17
click at [847, 307] on input "Product Page" at bounding box center [841, 300] width 15 height 15
checkbox input "true"
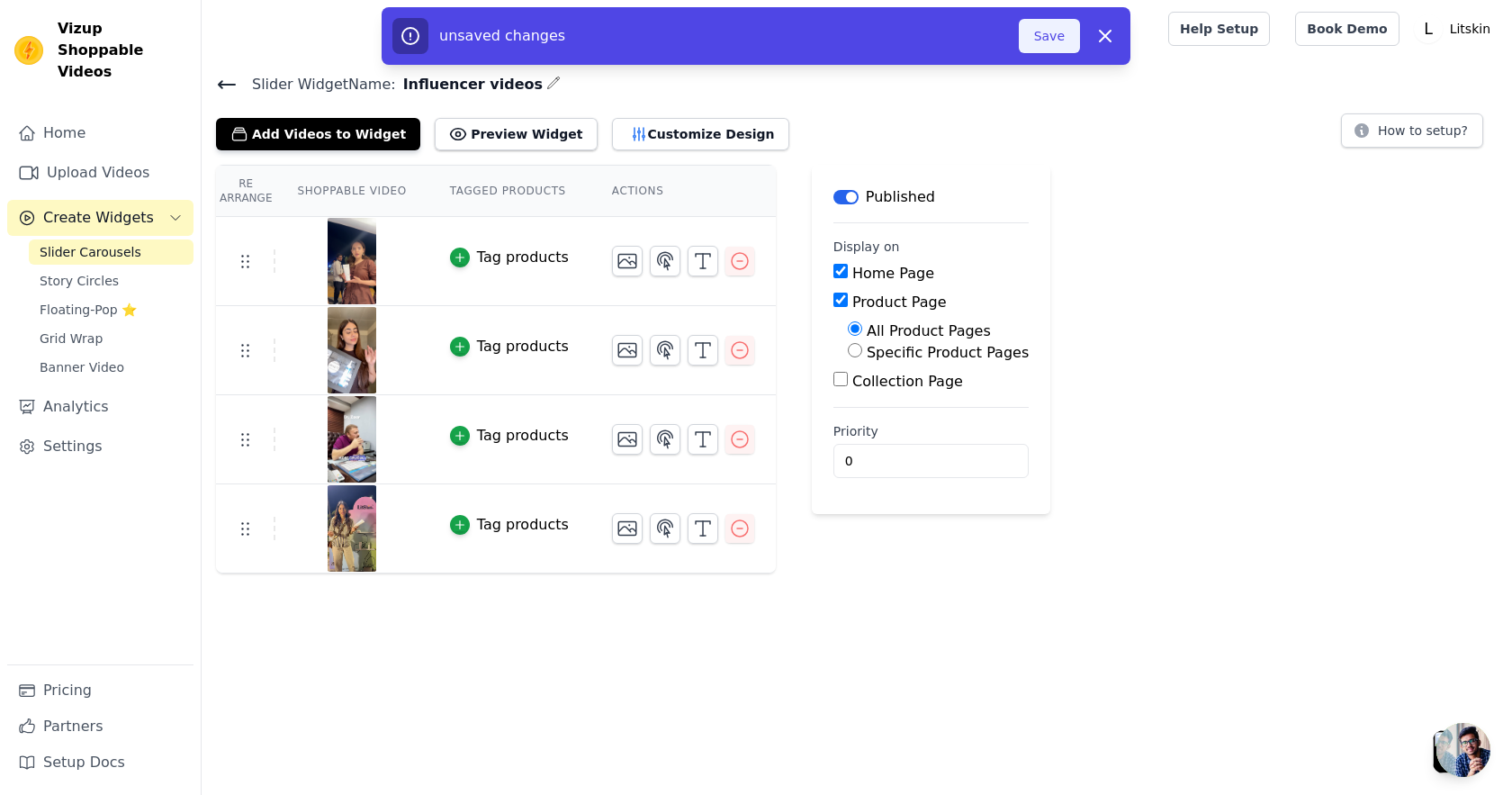
click at [1043, 36] on button "Save" at bounding box center [1049, 35] width 61 height 34
